Goal: Navigation & Orientation: Find specific page/section

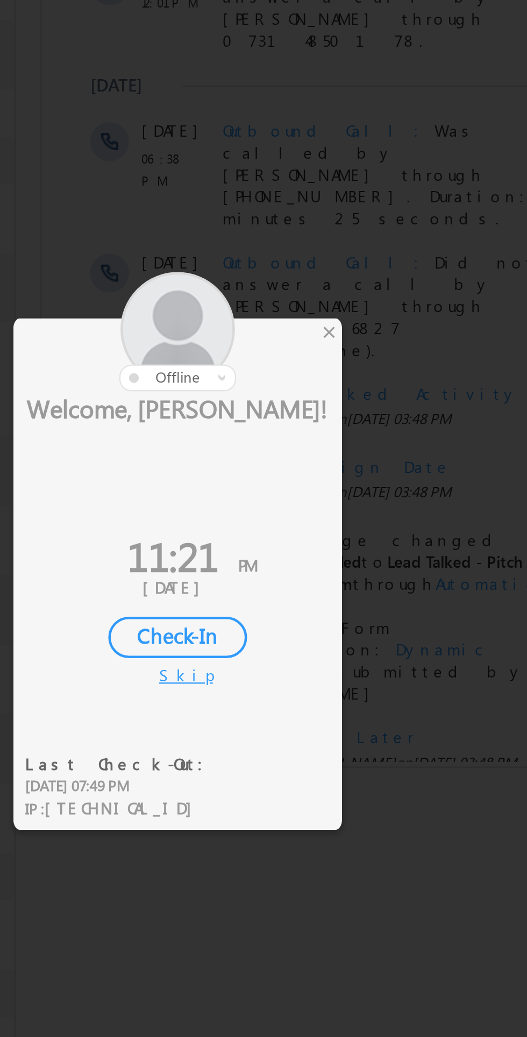
click at [310, 444] on div "×" at bounding box center [310, 442] width 11 height 12
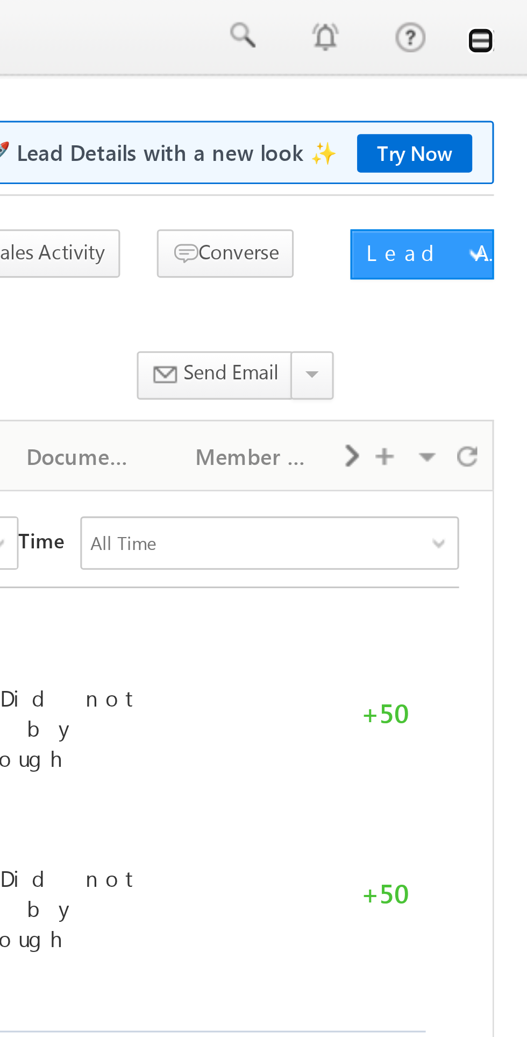
click at [511, 16] on link at bounding box center [512, 14] width 9 height 9
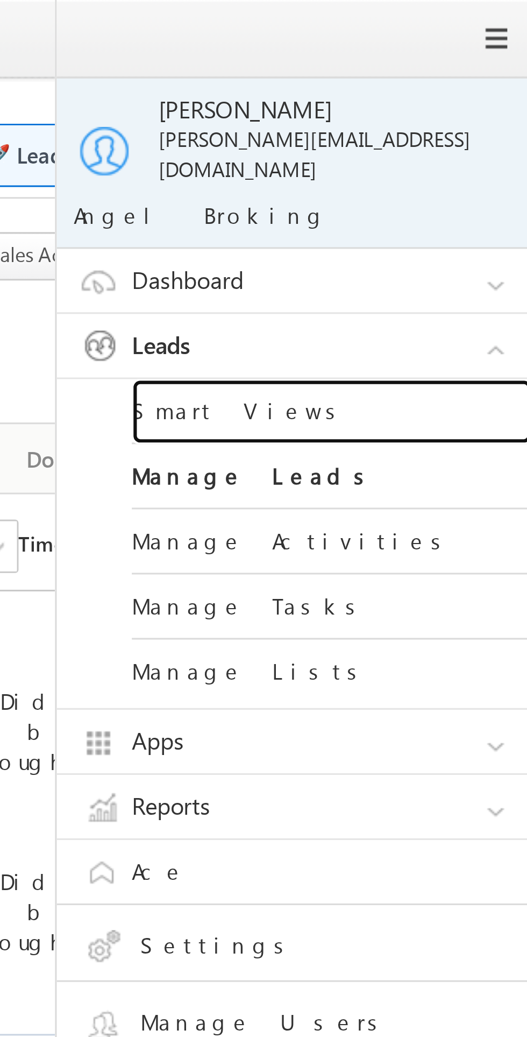
click at [438, 124] on link "Smart Views" at bounding box center [464, 132] width 129 height 21
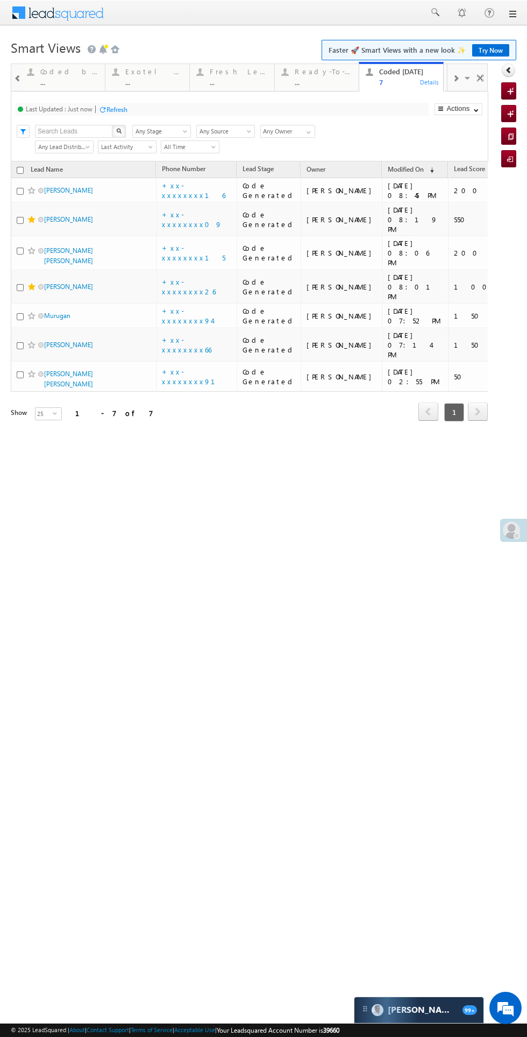
click at [116, 110] on div "Refresh" at bounding box center [117, 109] width 21 height 8
